Goal: Transaction & Acquisition: Purchase product/service

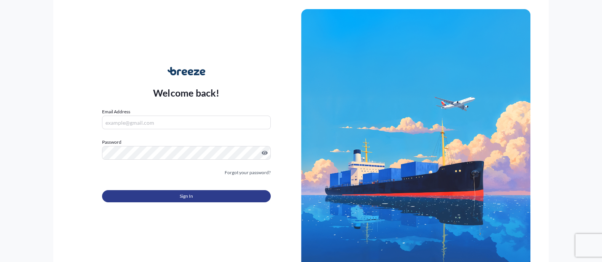
type input "[EMAIL_ADDRESS][DOMAIN_NAME]"
click at [204, 200] on button "Sign In" at bounding box center [186, 196] width 168 height 12
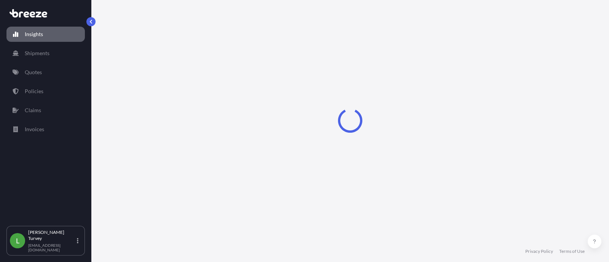
select select "2025"
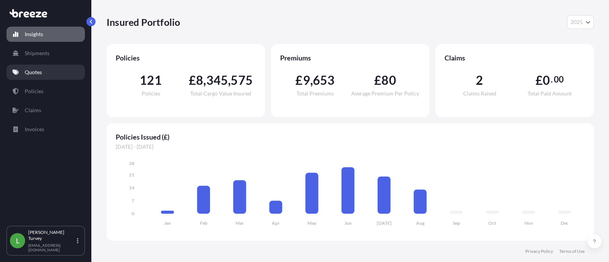
click at [62, 74] on link "Quotes" at bounding box center [45, 72] width 78 height 15
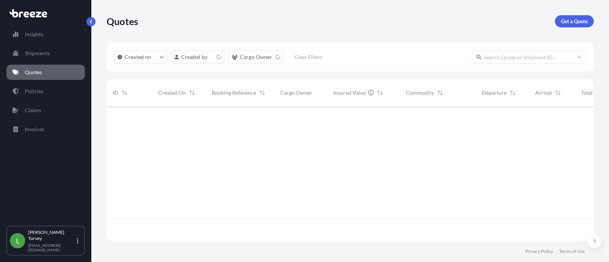
scroll to position [131, 480]
click at [578, 22] on p "Get a Quote" at bounding box center [574, 22] width 27 height 8
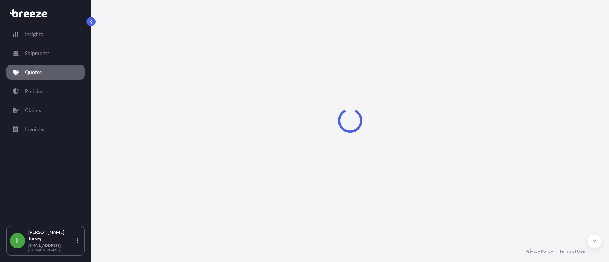
select select "Sea"
select select "1"
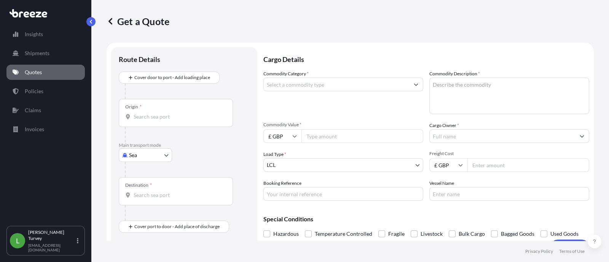
scroll to position [12, 0]
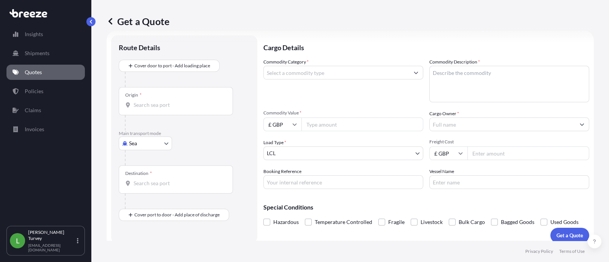
click at [173, 108] on input "Origin *" at bounding box center [179, 105] width 90 height 8
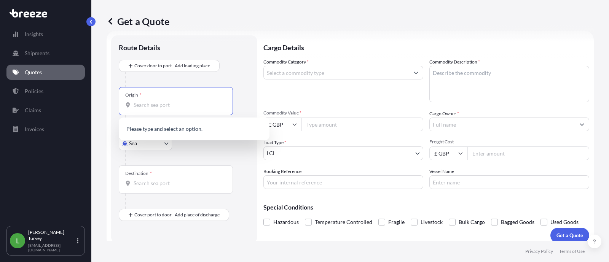
click at [147, 145] on body "0 options available. Insights Shipments Quotes Policies Claims Invoices L [PERS…" at bounding box center [304, 131] width 609 height 262
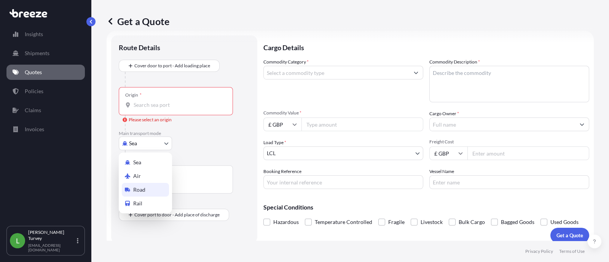
click at [138, 191] on span "Road" at bounding box center [139, 190] width 12 height 8
select select "Road"
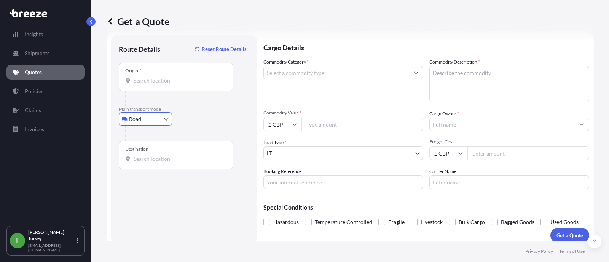
click at [161, 73] on div "Origin *" at bounding box center [176, 77] width 114 height 28
click at [161, 77] on input "Origin *" at bounding box center [179, 81] width 90 height 8
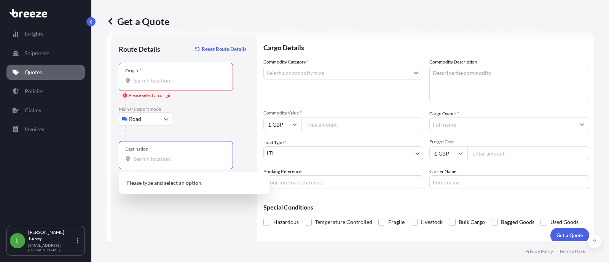
click at [168, 160] on input "Destination *" at bounding box center [179, 159] width 90 height 8
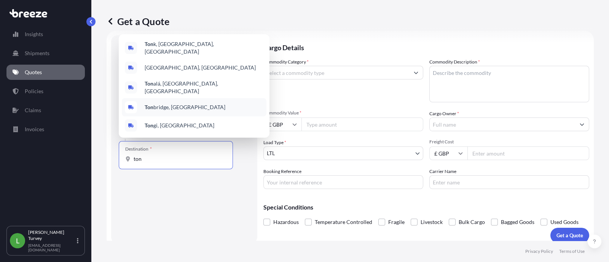
click at [158, 110] on span "Ton bridge, [GEOGRAPHIC_DATA]" at bounding box center [185, 108] width 81 height 8
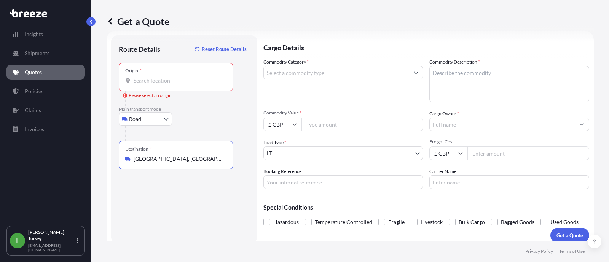
type input "[GEOGRAPHIC_DATA], [GEOGRAPHIC_DATA]"
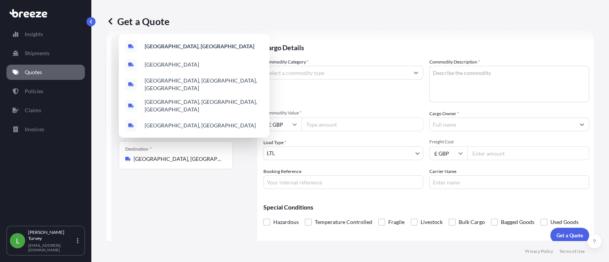
click at [124, 211] on div "Route Details Reset Route Details Place of loading Road Road Rail Origin * Plea…" at bounding box center [184, 139] width 131 height 193
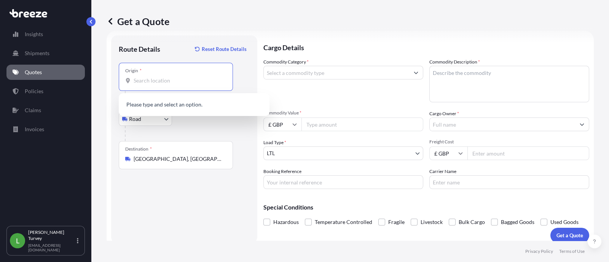
click at [163, 77] on input "Origin * Please select an origin" at bounding box center [179, 81] width 90 height 8
paste input "[PERSON_NAME]"
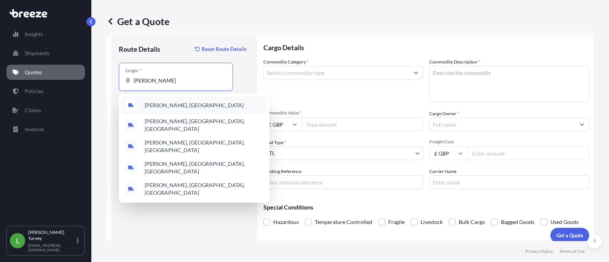
click at [166, 109] on span "[PERSON_NAME], [GEOGRAPHIC_DATA]" at bounding box center [194, 106] width 99 height 8
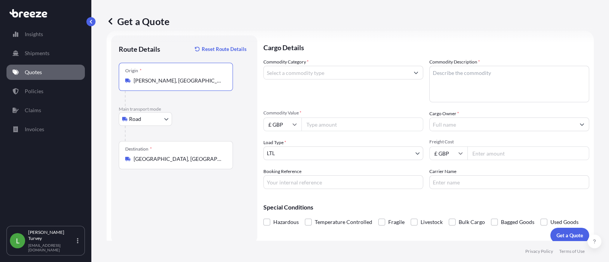
type input "[PERSON_NAME], [GEOGRAPHIC_DATA]"
click at [290, 75] on input "Commodity Category *" at bounding box center [336, 73] width 145 height 14
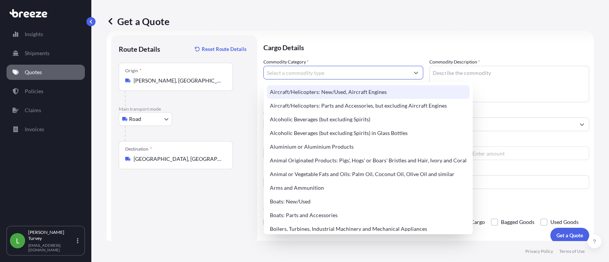
click at [371, 43] on p "Cargo Details" at bounding box center [426, 46] width 326 height 23
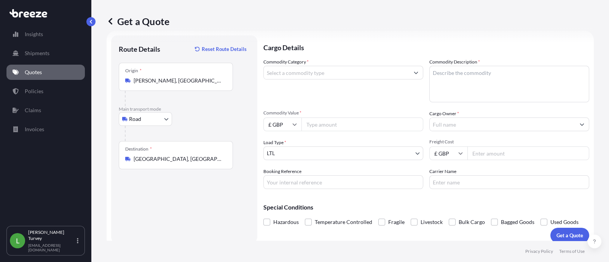
click at [339, 71] on input "Commodity Category *" at bounding box center [336, 73] width 145 height 14
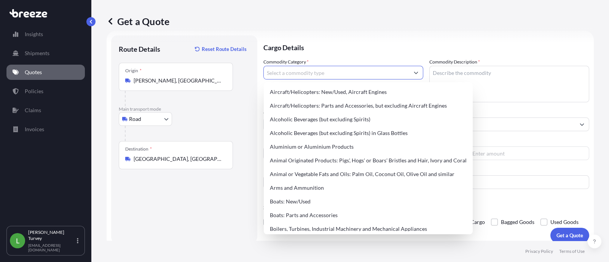
drag, startPoint x: 353, startPoint y: 43, endPoint x: 357, endPoint y: 41, distance: 4.9
click at [356, 41] on div "Get a Quote Route Details Reset Route Details Place of loading Road Road Rail O…" at bounding box center [350, 120] width 518 height 241
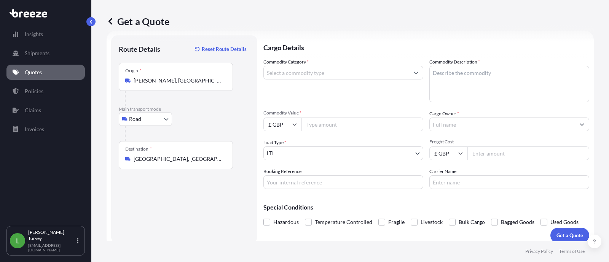
click at [347, 81] on div "Commodity Category *" at bounding box center [343, 80] width 160 height 44
click at [346, 75] on input "Commodity Category *" at bounding box center [336, 73] width 145 height 14
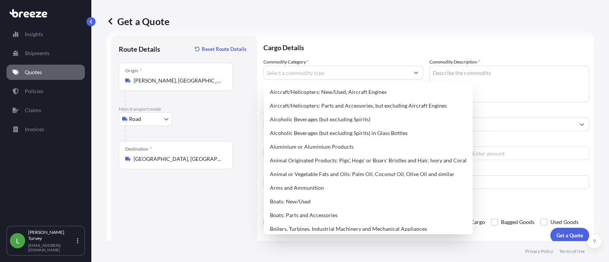
click at [360, 61] on div "Commodity Category *" at bounding box center [343, 80] width 160 height 44
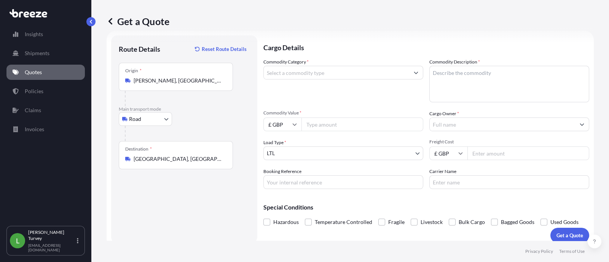
click at [333, 77] on input "Commodity Category *" at bounding box center [336, 73] width 145 height 14
click at [291, 74] on input "laser" at bounding box center [336, 73] width 145 height 14
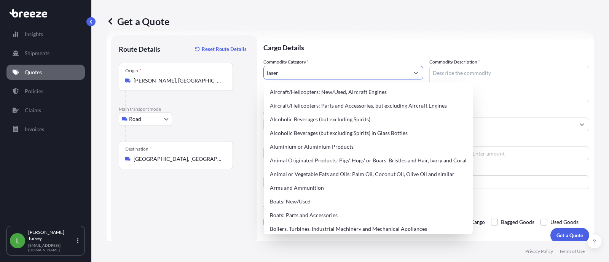
click at [304, 71] on input "laser" at bounding box center [336, 73] width 145 height 14
drag, startPoint x: 241, startPoint y: 75, endPoint x: 166, endPoint y: 62, distance: 76.4
click at [166, 62] on form "Route Details Reset Route Details Place of loading Road Road Rail Origin * Hinc…" at bounding box center [350, 139] width 487 height 217
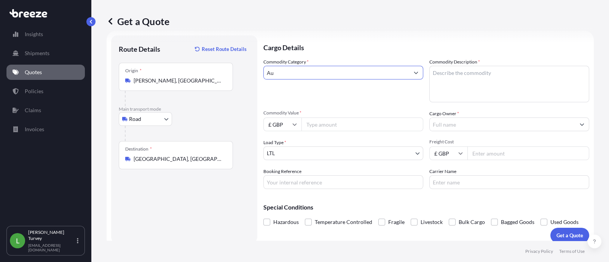
type input "A"
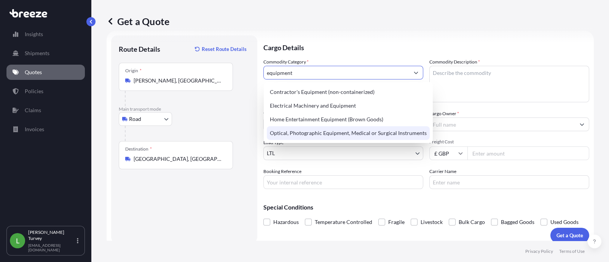
click at [330, 132] on div "Optical, Photographic Equipment, Medical or Surgical Instruments" at bounding box center [348, 133] width 163 height 14
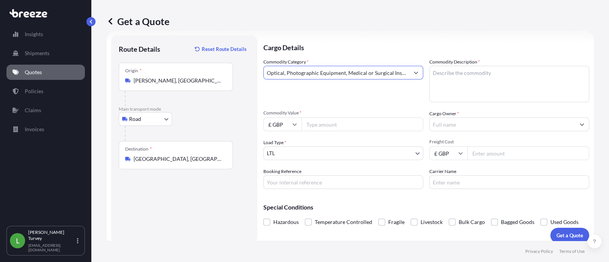
click at [376, 72] on input "Optical, Photographic Equipment, Medical or Surgical Instruments" at bounding box center [336, 73] width 145 height 14
type input "Optical, Photographic Equipment, Medical or Surgical Instruments"
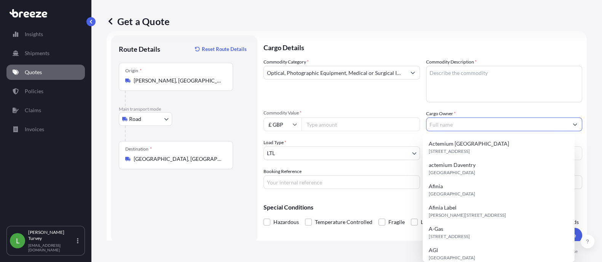
click at [462, 123] on input "Cargo Owner *" at bounding box center [497, 125] width 142 height 14
click at [456, 96] on textarea "Commodity Description *" at bounding box center [504, 84] width 156 height 37
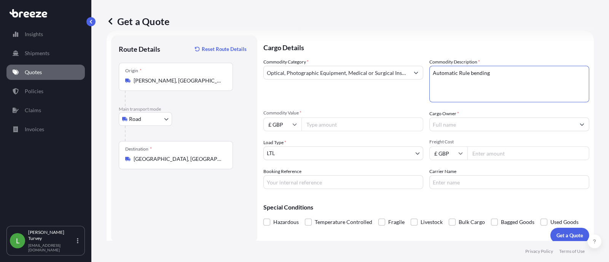
type textarea "Automatic Rule bending"
click at [356, 72] on div "Commodity Category * Optical, Photographic Equipment, Medical or Surgical Instr…" at bounding box center [343, 80] width 160 height 44
click at [356, 72] on input "Optical, Photographic Equipment, Medical or Surgical Instruments" at bounding box center [336, 73] width 145 height 14
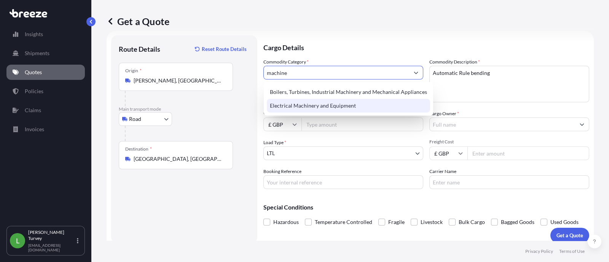
click at [311, 105] on div "Electrical Machinery and Equipment" at bounding box center [348, 106] width 163 height 14
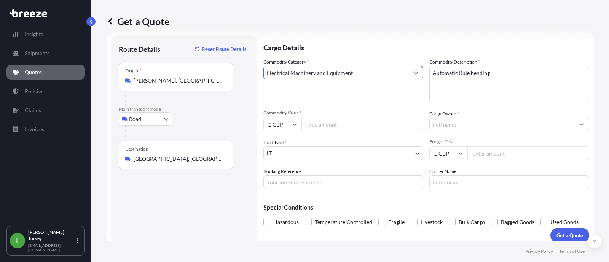
type input "Electrical Machinery and Equipment"
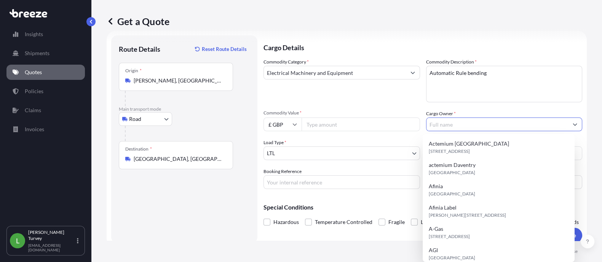
click at [443, 124] on input "Cargo Owner *" at bounding box center [497, 125] width 142 height 14
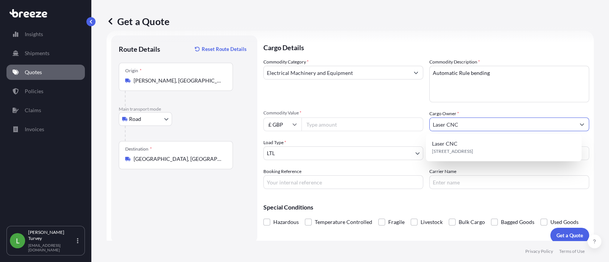
type input "Laser CNC"
click at [477, 135] on div "[STREET_ADDRESS]" at bounding box center [504, 147] width 156 height 27
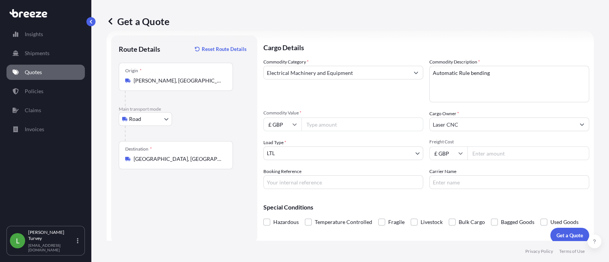
click at [485, 125] on input "Laser CNC" at bounding box center [502, 125] width 145 height 14
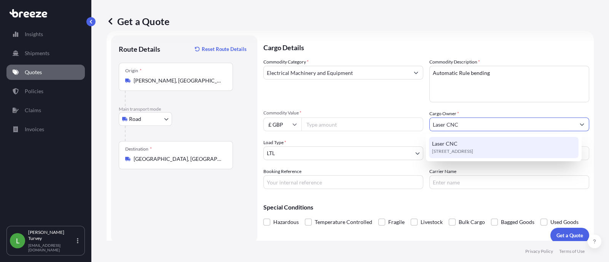
click at [488, 146] on div "[STREET_ADDRESS]" at bounding box center [504, 147] width 150 height 21
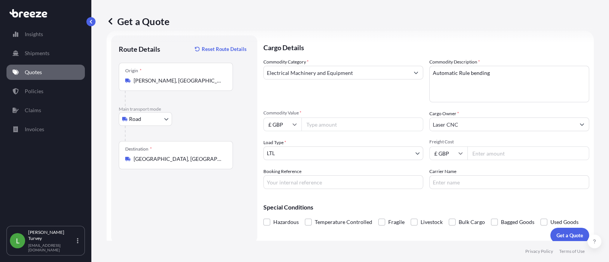
click at [497, 161] on div "Commodity Category * Electrical Machinery and Equipment Commodity Description *…" at bounding box center [426, 123] width 326 height 131
click at [502, 158] on input "Freight Cost" at bounding box center [528, 154] width 122 height 14
type input "34500"
click at [314, 126] on input "Commodity Value *" at bounding box center [362, 125] width 122 height 14
type input "350"
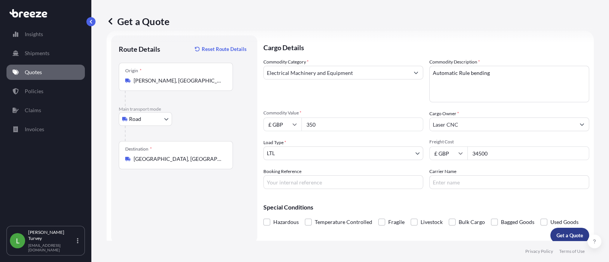
click at [559, 228] on button "Get a Quote" at bounding box center [569, 235] width 39 height 15
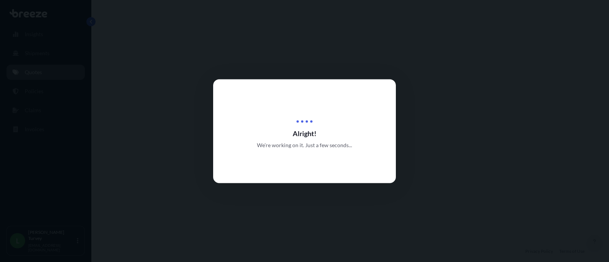
select select "Road"
select select "1"
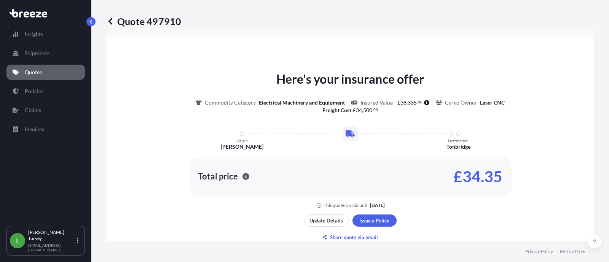
scroll to position [355, 0]
